Goal: Information Seeking & Learning: Learn about a topic

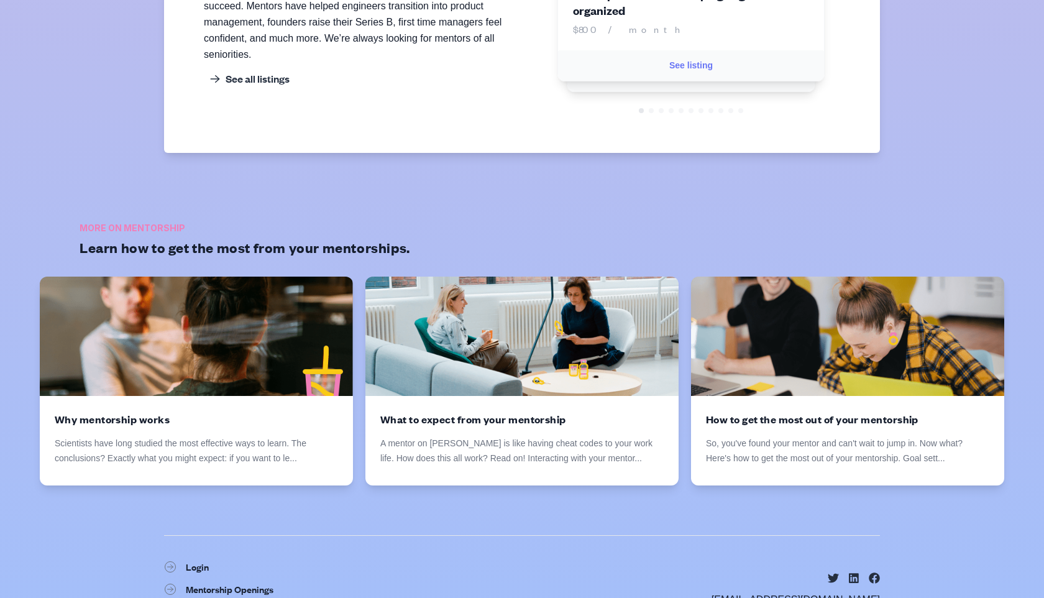
scroll to position [1887, 0]
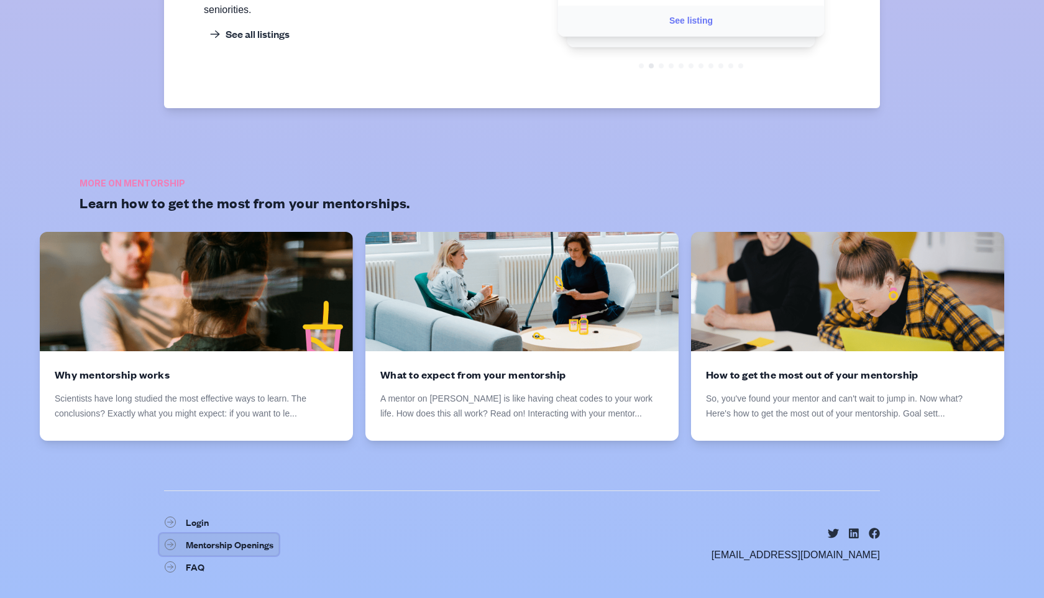
click at [244, 544] on link "Mentorship Openings" at bounding box center [219, 544] width 120 height 22
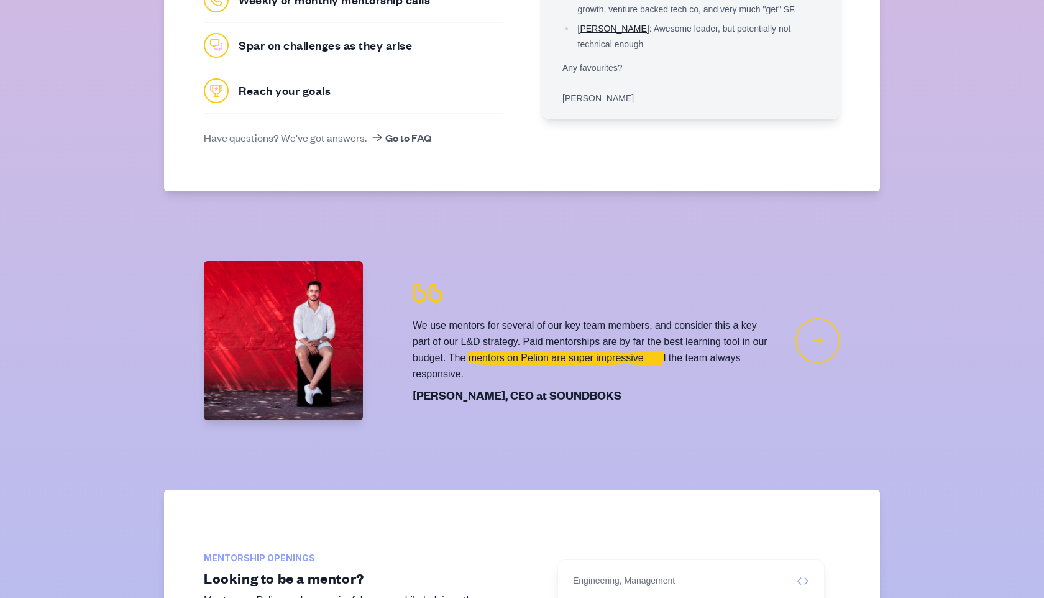
scroll to position [688, 0]
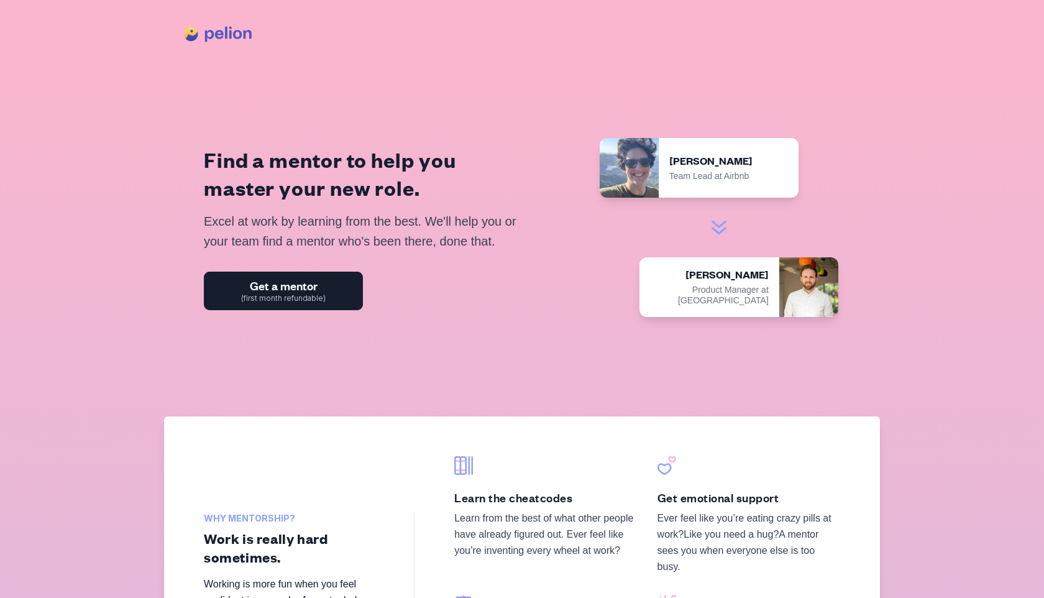
click at [722, 231] on icon at bounding box center [718, 231] width 13 height 6
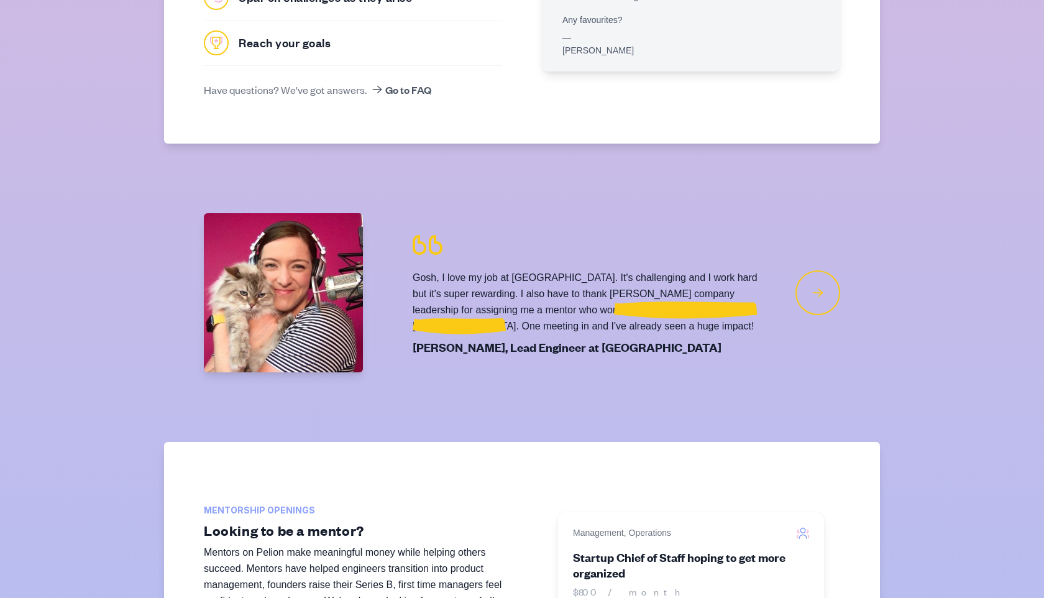
scroll to position [1284, 0]
